Goal: Task Accomplishment & Management: Manage account settings

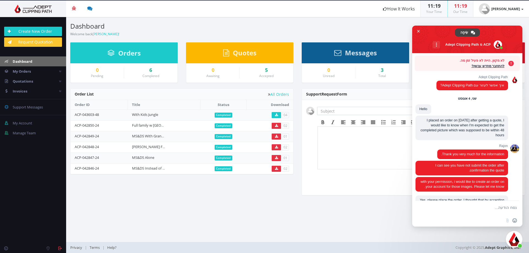
scroll to position [757, 0]
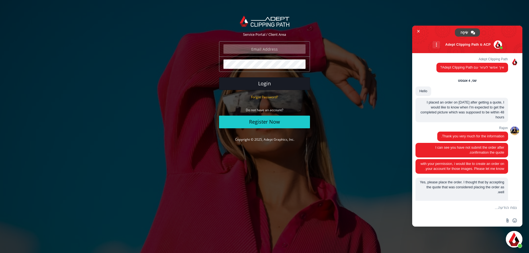
type input "[PERSON_NAME][EMAIL_ADDRESS][DOMAIN_NAME]"
click at [263, 79] on button "Login" at bounding box center [264, 83] width 91 height 13
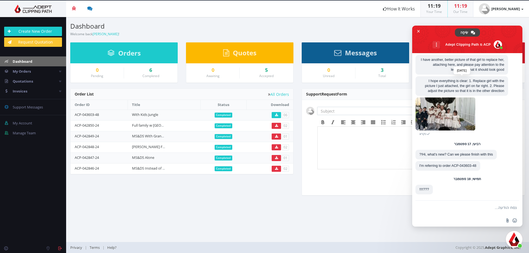
scroll to position [1219, 0]
